Goal: Book appointment/travel/reservation

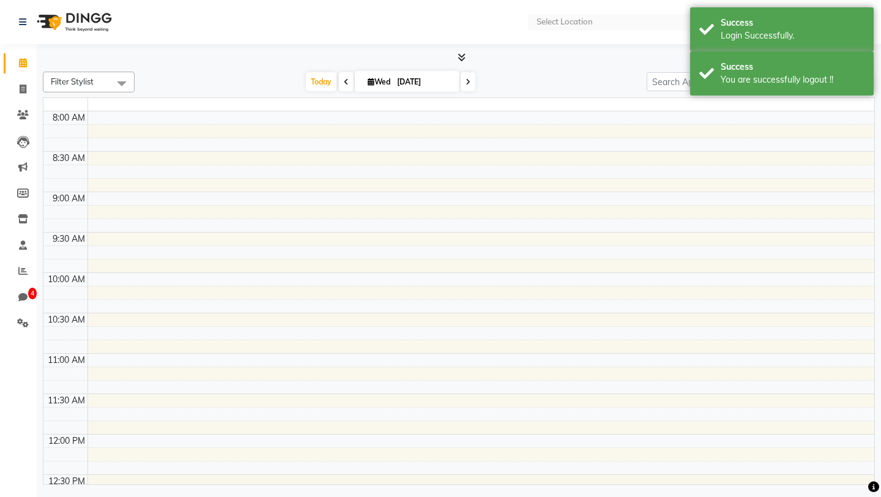
select select "en"
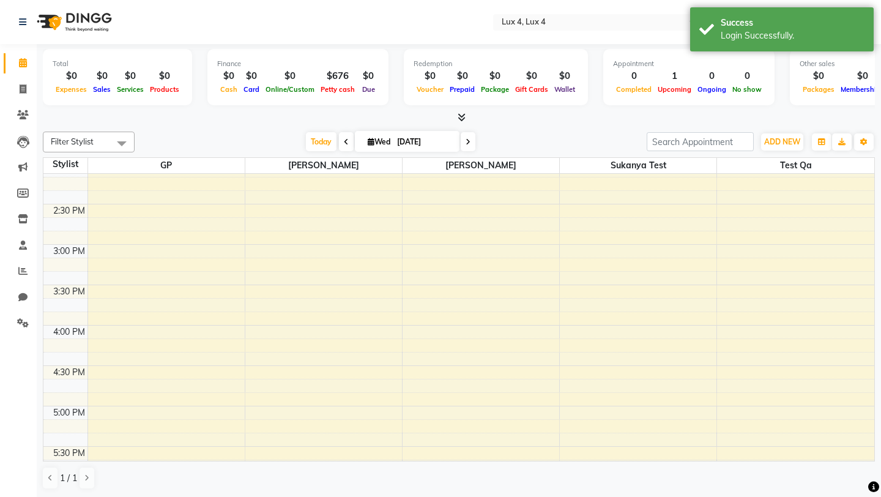
scroll to position [467, 0]
click at [437, 262] on div "8:00 AM 8:30 AM 9:00 AM 9:30 AM 10:00 AM 10:30 AM 11:00 AM 11:30 AM 12:00 PM 12…" at bounding box center [458, 231] width 831 height 1049
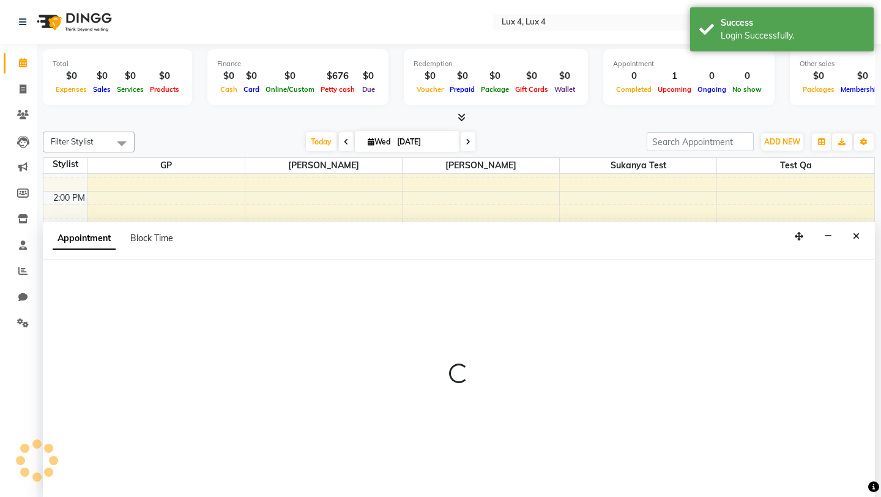
scroll to position [1, 0]
select select "3123"
select select "885"
select select "tentative"
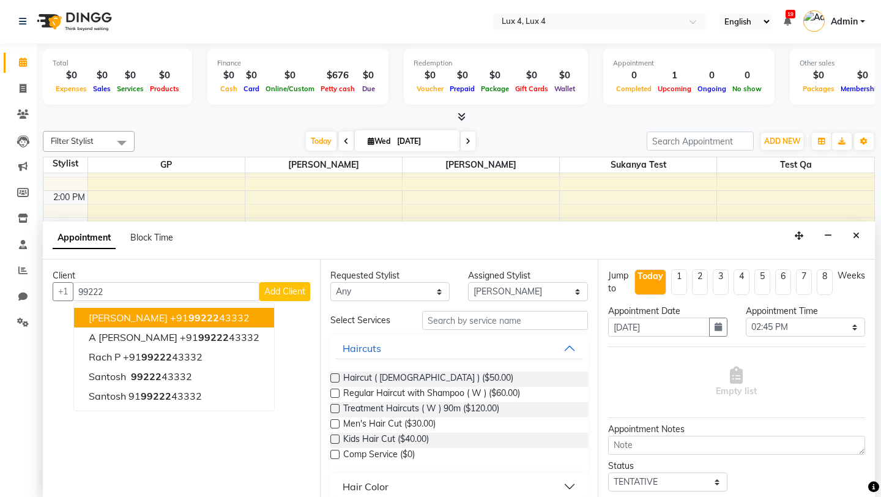
click at [194, 319] on span "99222" at bounding box center [203, 317] width 31 height 12
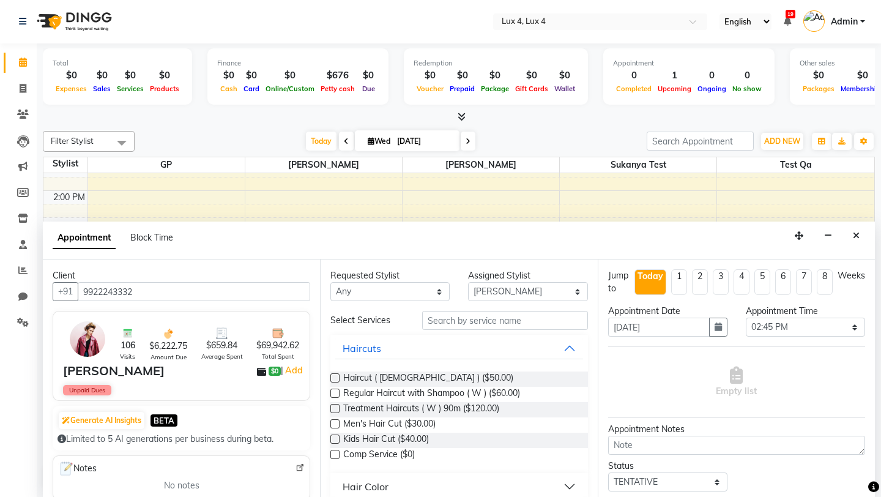
click at [155, 292] on input "9922243332" at bounding box center [194, 291] width 232 height 19
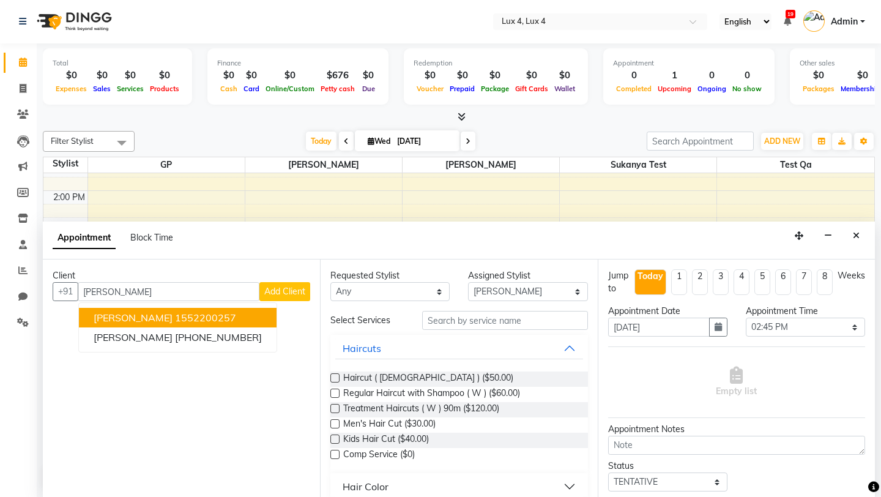
click at [175, 314] on ngb-highlight "1552200257" at bounding box center [205, 317] width 61 height 12
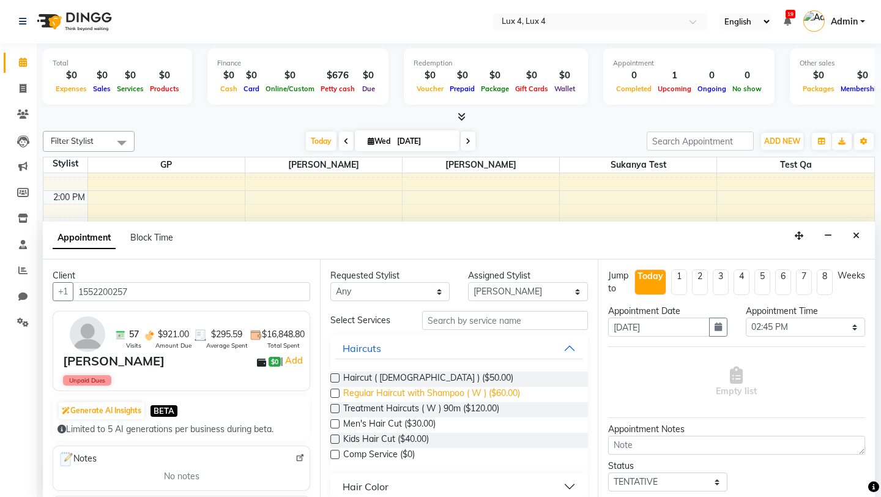
type input "1552200257"
click at [407, 391] on span "Regular Haircut with Shampoo ( W ) ($60.00)" at bounding box center [431, 394] width 177 height 15
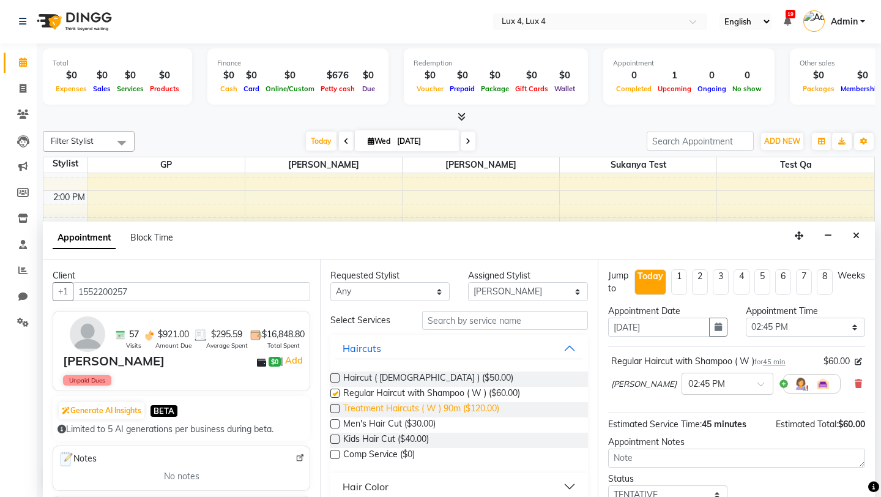
checkbox input "false"
click at [407, 407] on span "Treatment Haircuts ( W ) 90m ($120.00)" at bounding box center [421, 409] width 156 height 15
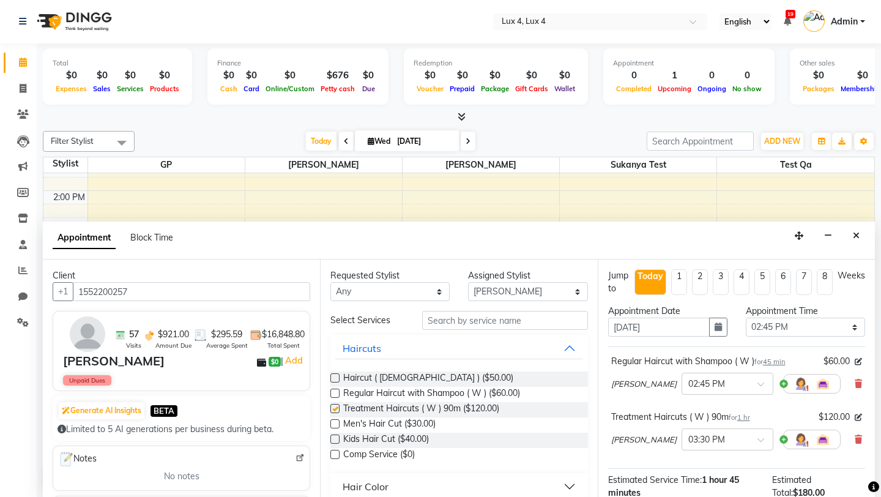
checkbox input "false"
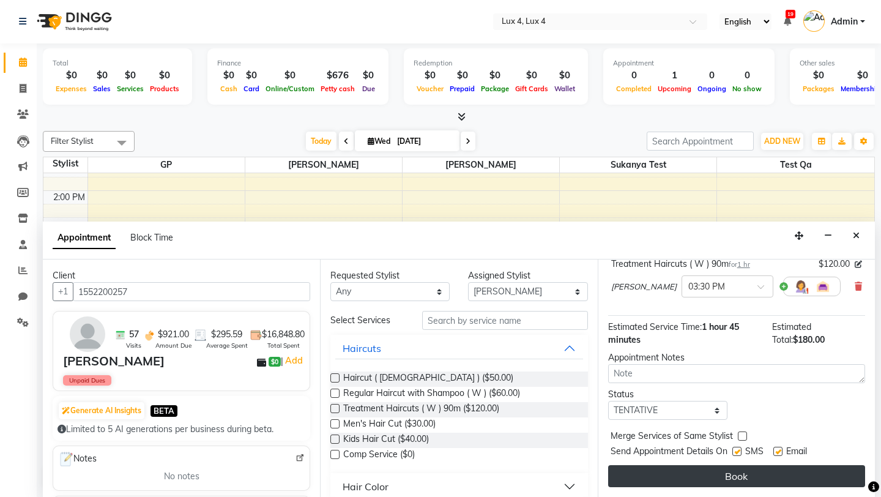
click at [752, 469] on button "Book" at bounding box center [736, 476] width 257 height 22
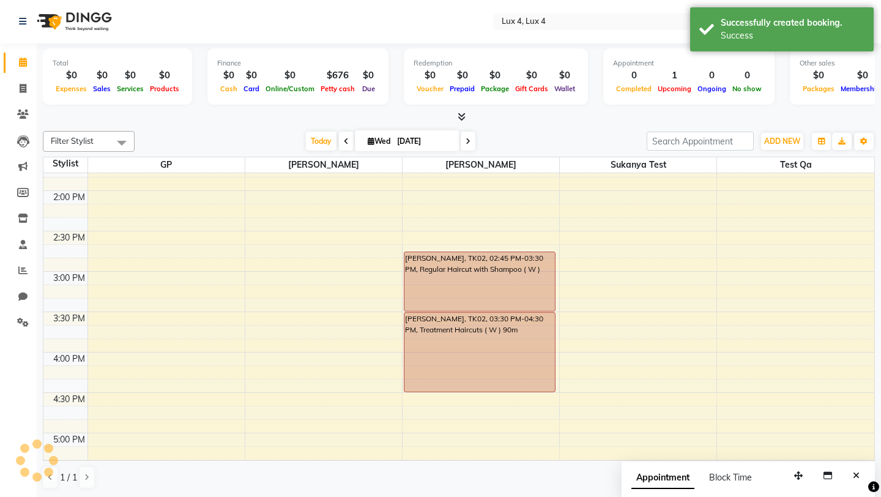
scroll to position [0, 0]
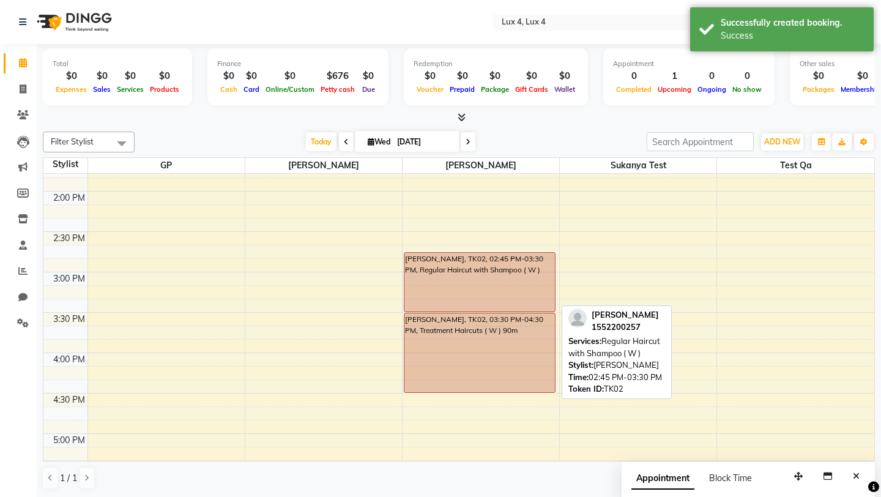
click at [520, 289] on div "[PERSON_NAME], TK02, 02:45 PM-03:30 PM, Regular Haircut with Shampoo ( W )" at bounding box center [479, 282] width 150 height 59
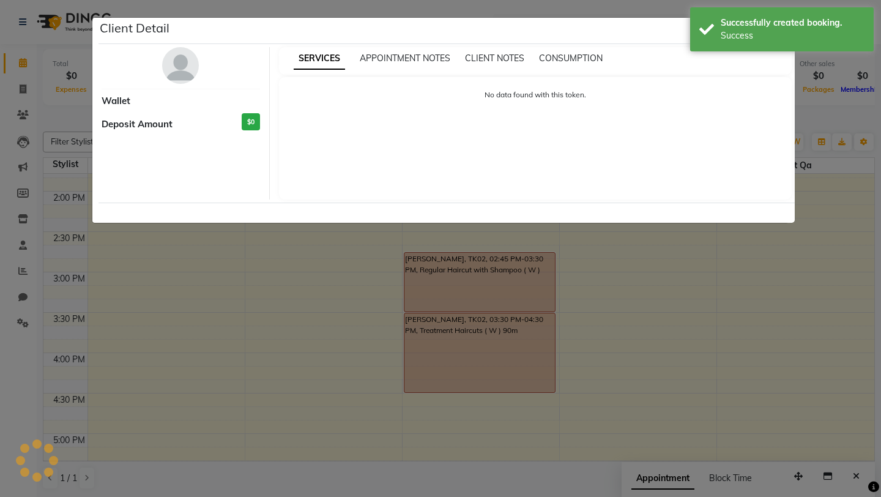
select select "7"
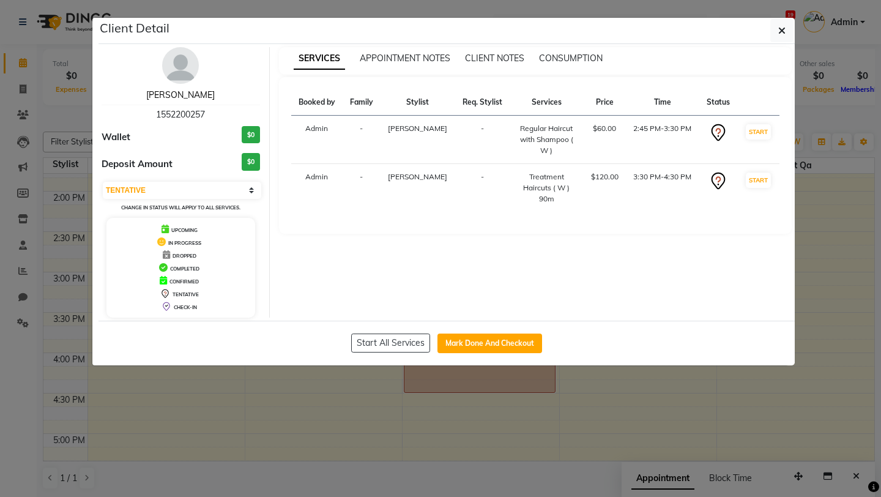
click at [194, 94] on link "[PERSON_NAME]" at bounding box center [180, 94] width 68 height 11
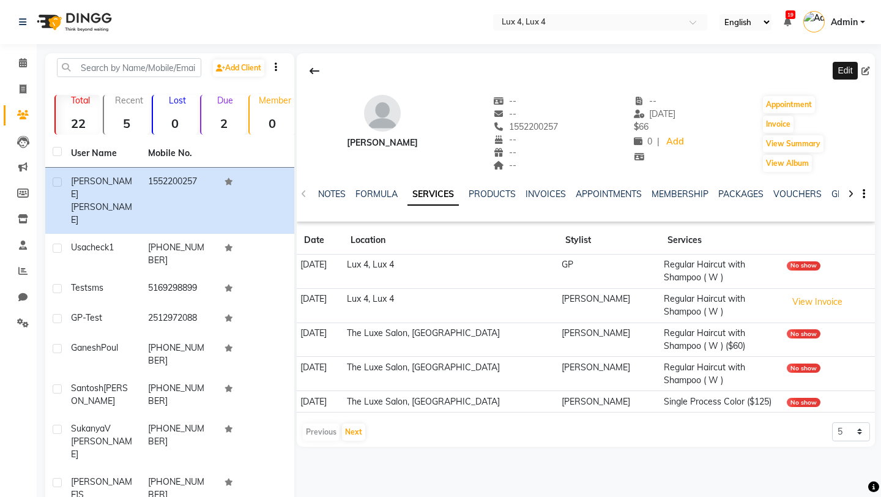
click at [864, 71] on icon at bounding box center [865, 71] width 9 height 9
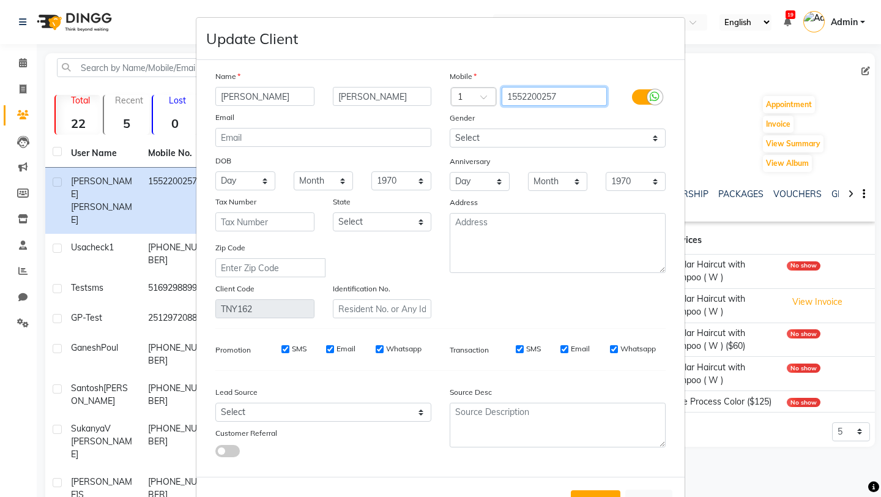
click at [512, 98] on input "1552200257" at bounding box center [554, 96] width 106 height 19
click at [564, 95] on input "552200257" at bounding box center [554, 96] width 106 height 19
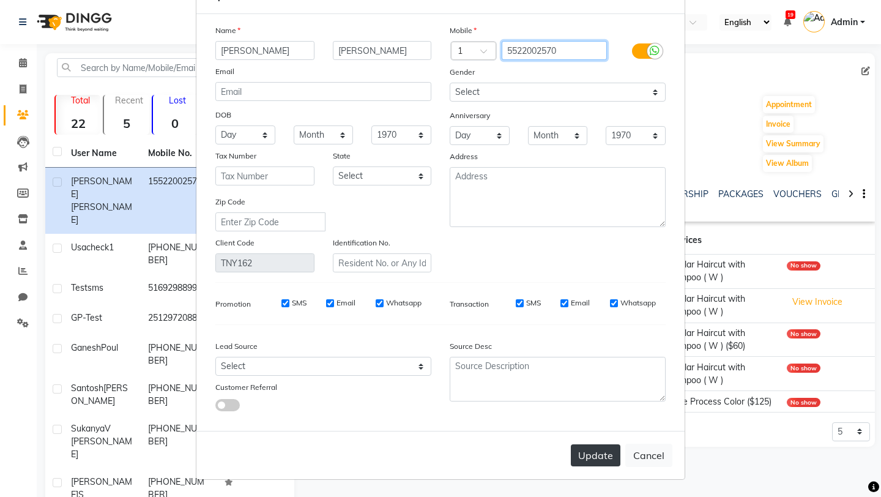
type input "5522002570"
click at [593, 456] on button "Update" at bounding box center [596, 455] width 50 height 22
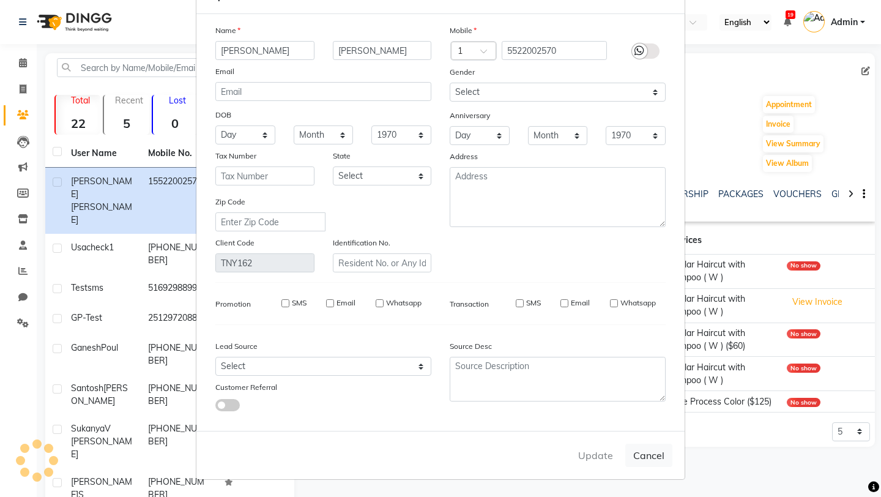
select select
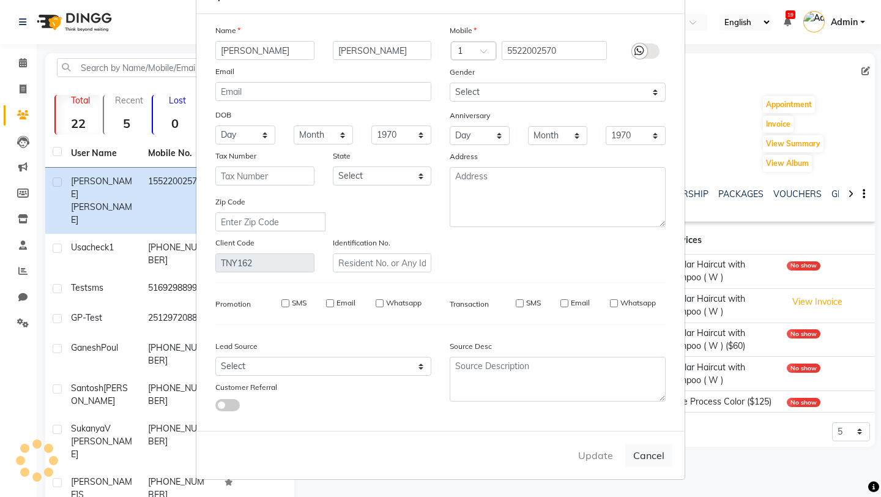
select select
checkbox input "false"
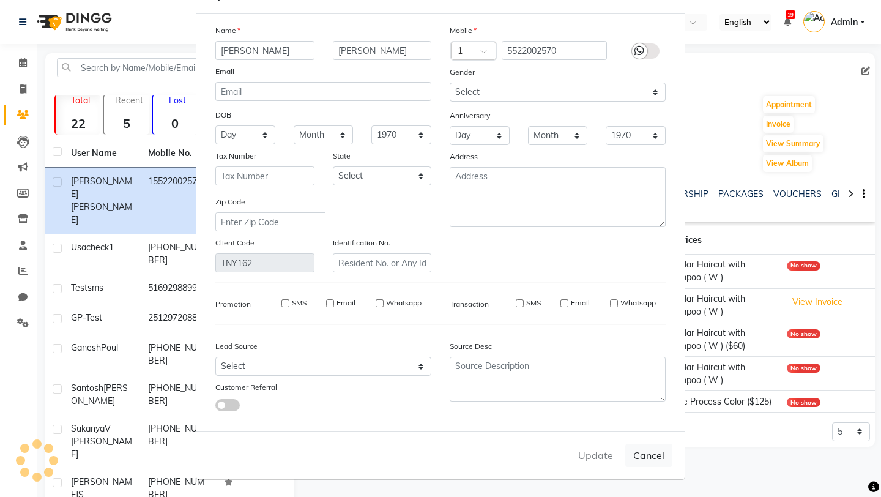
checkbox input "false"
